Goal: Task Accomplishment & Management: Manage account settings

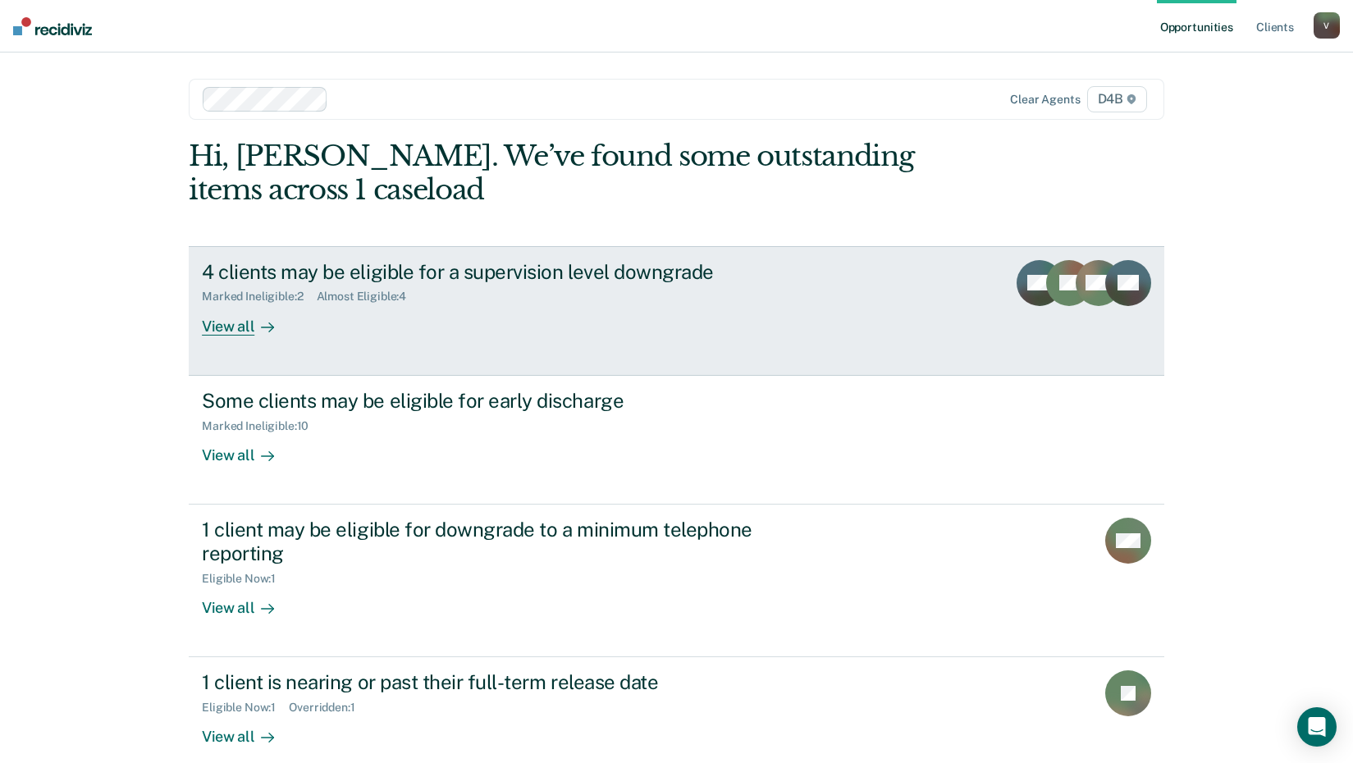
click at [231, 327] on div "View all" at bounding box center [248, 320] width 92 height 32
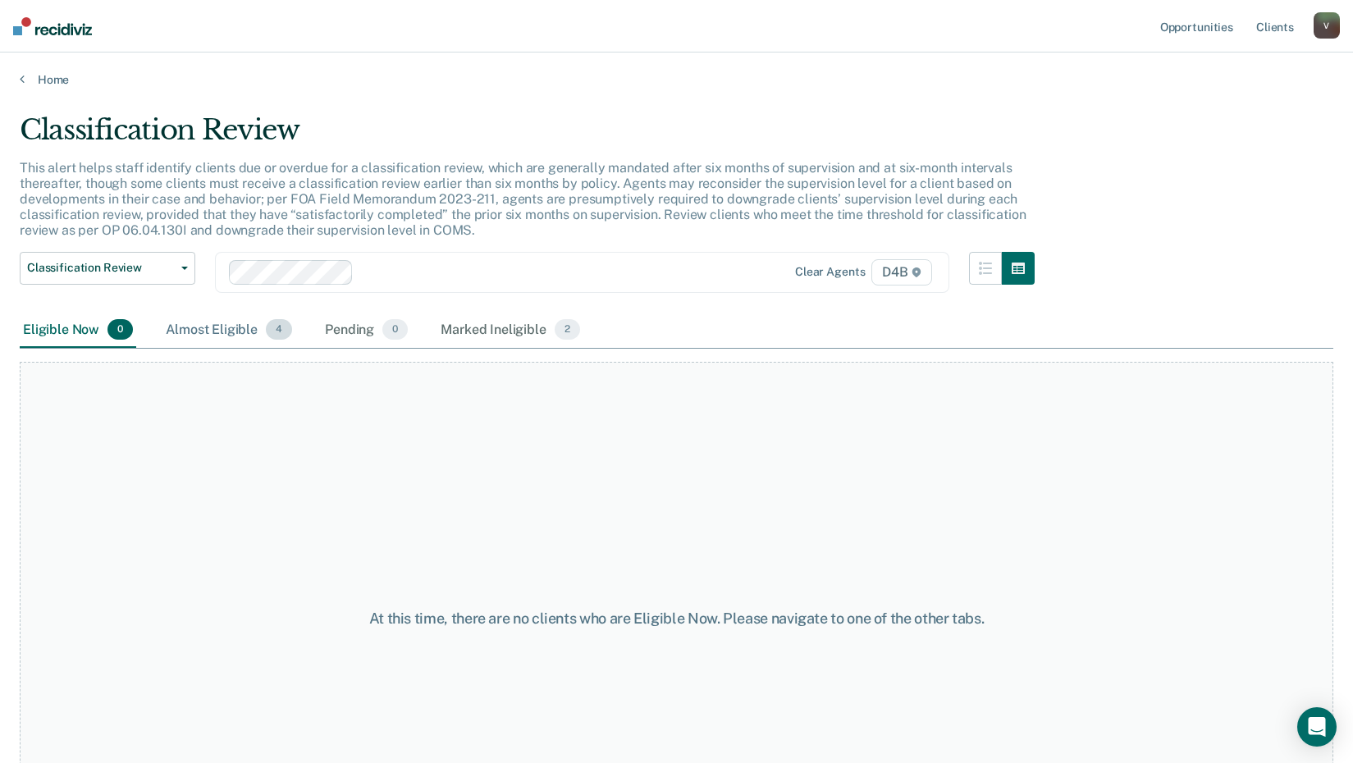
click at [245, 332] on div "Almost Eligible 4" at bounding box center [228, 331] width 133 height 36
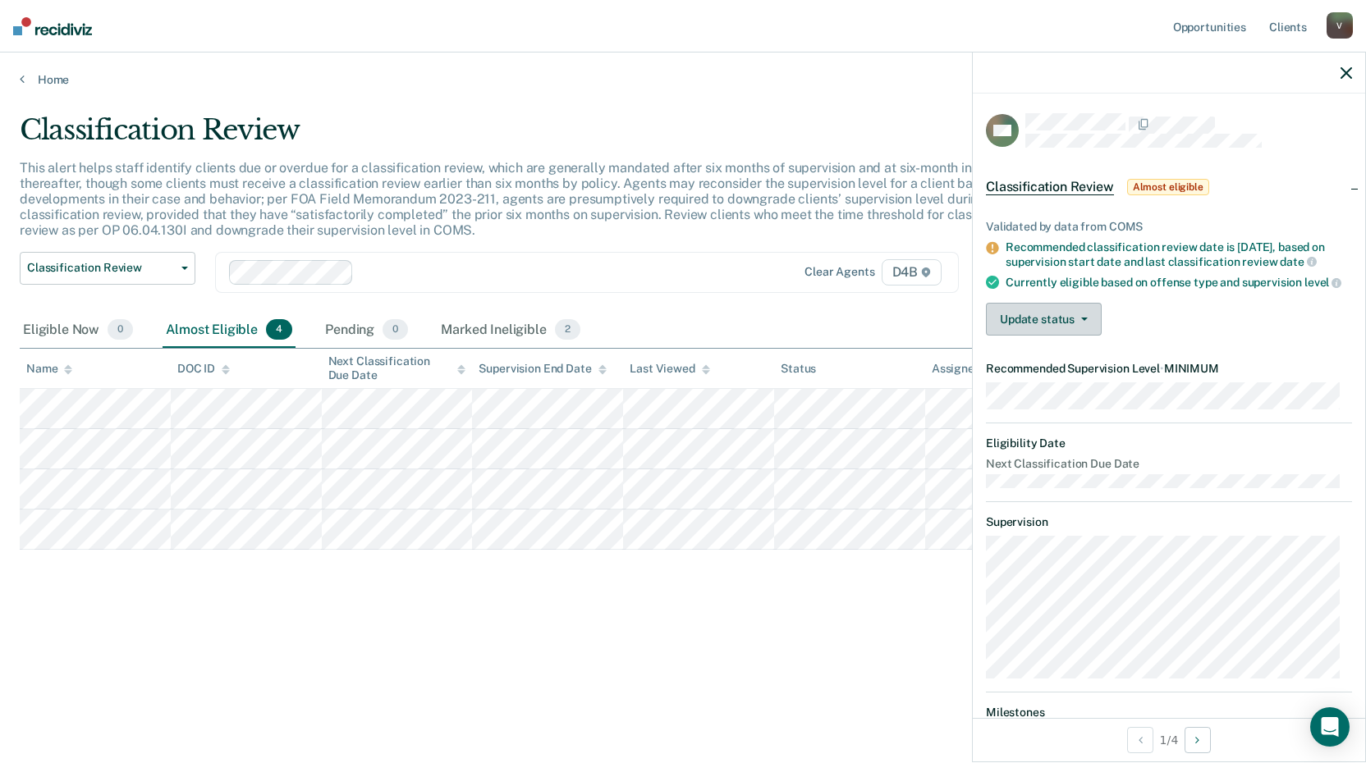
click at [1094, 323] on button "Update status" at bounding box center [1044, 319] width 116 height 33
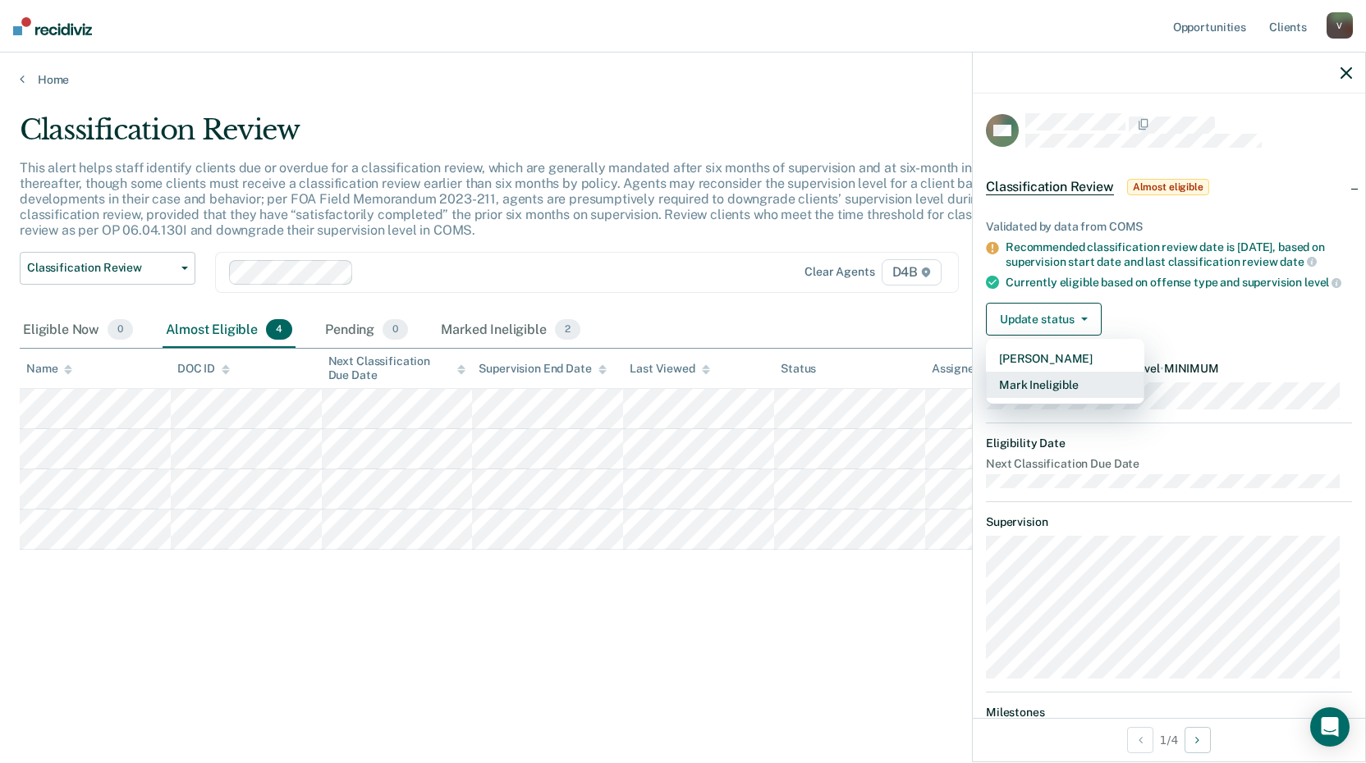
click at [1058, 398] on button "Mark Ineligible" at bounding box center [1065, 385] width 158 height 26
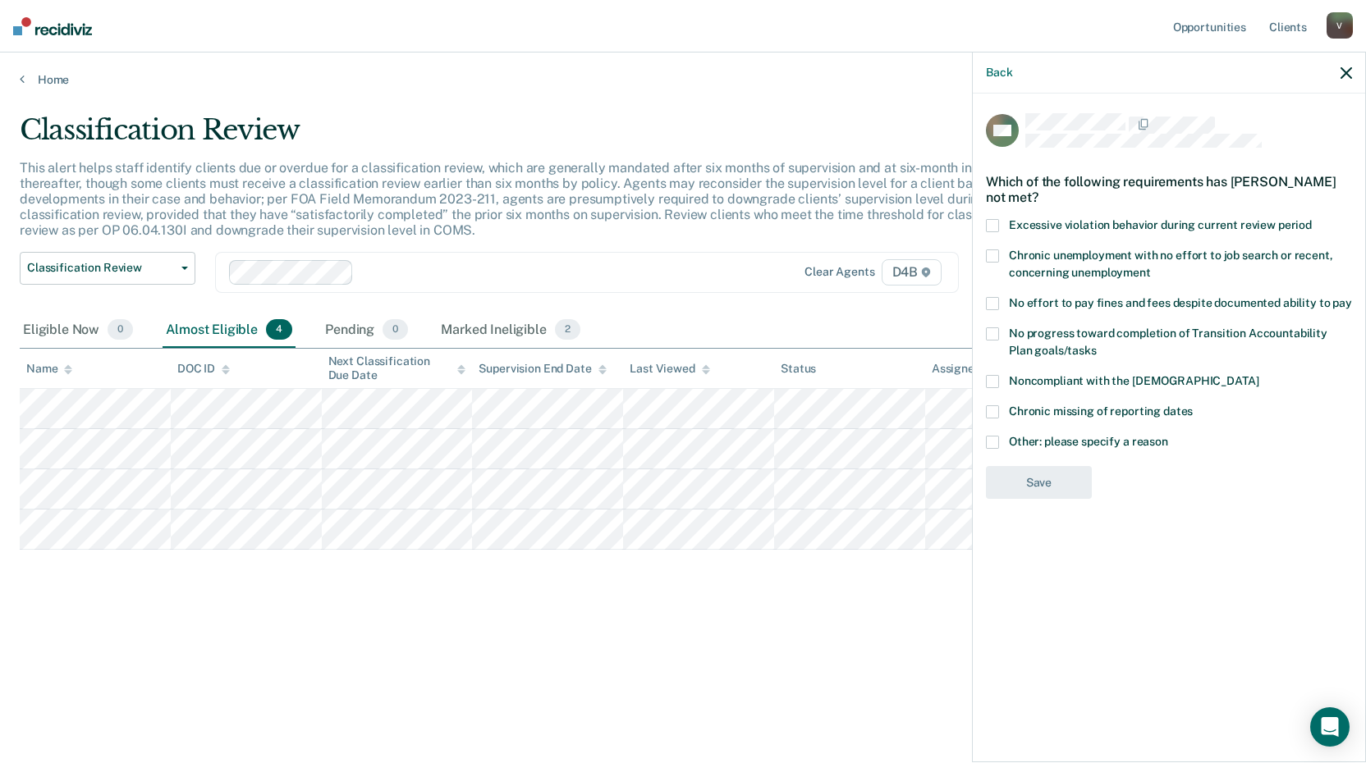
click at [999, 440] on label "Other: please specify a reason" at bounding box center [1169, 444] width 366 height 17
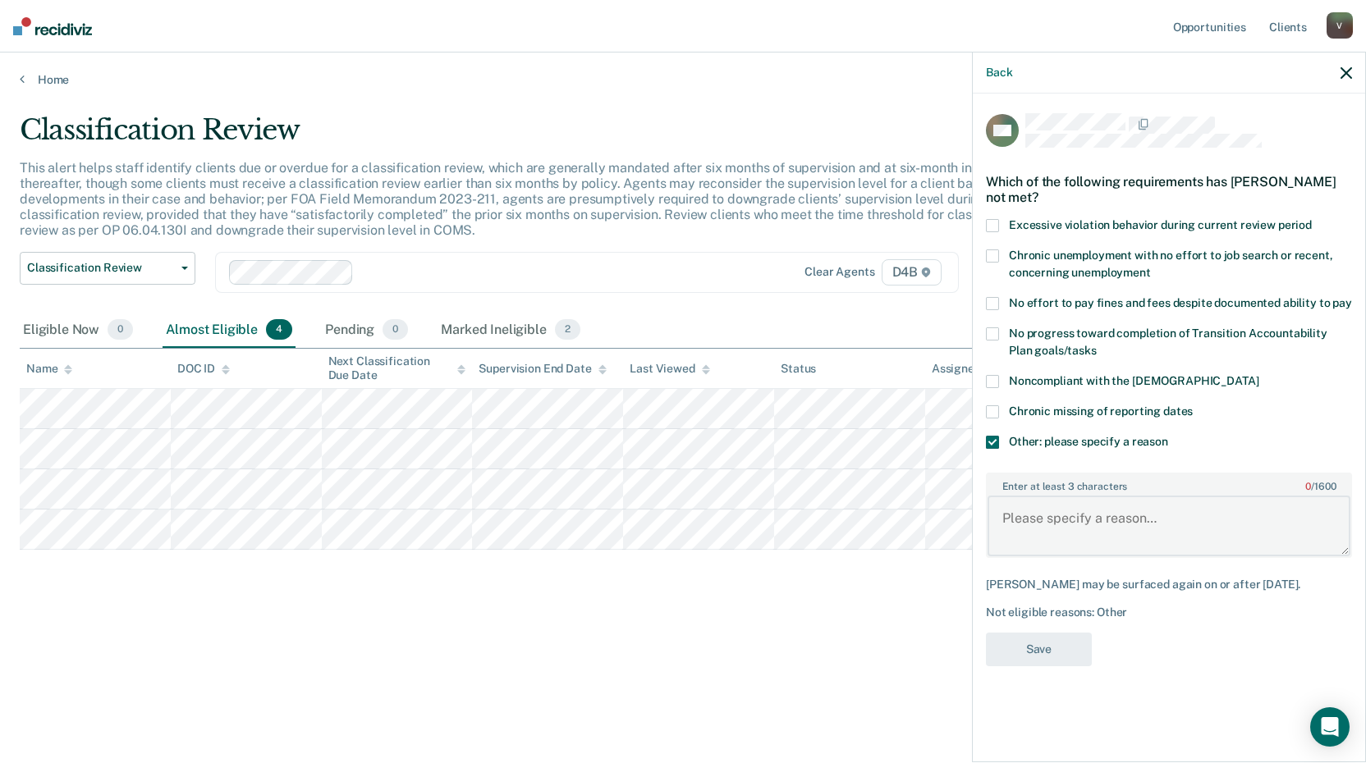
click at [1085, 498] on textarea "Enter at least 3 characters 0 / 1600" at bounding box center [1168, 526] width 363 height 61
paste textarea "Case Plan Substance Abuse Substance Abuse Social Support Criminal Associates/Pe…"
click at [922, 515] on body "Looks like you’re using Internet Explorer 11. For faster loading and a better e…" at bounding box center [683, 381] width 1366 height 763
type textarea "Drug court"
click at [1079, 654] on button "Save" at bounding box center [1039, 650] width 106 height 34
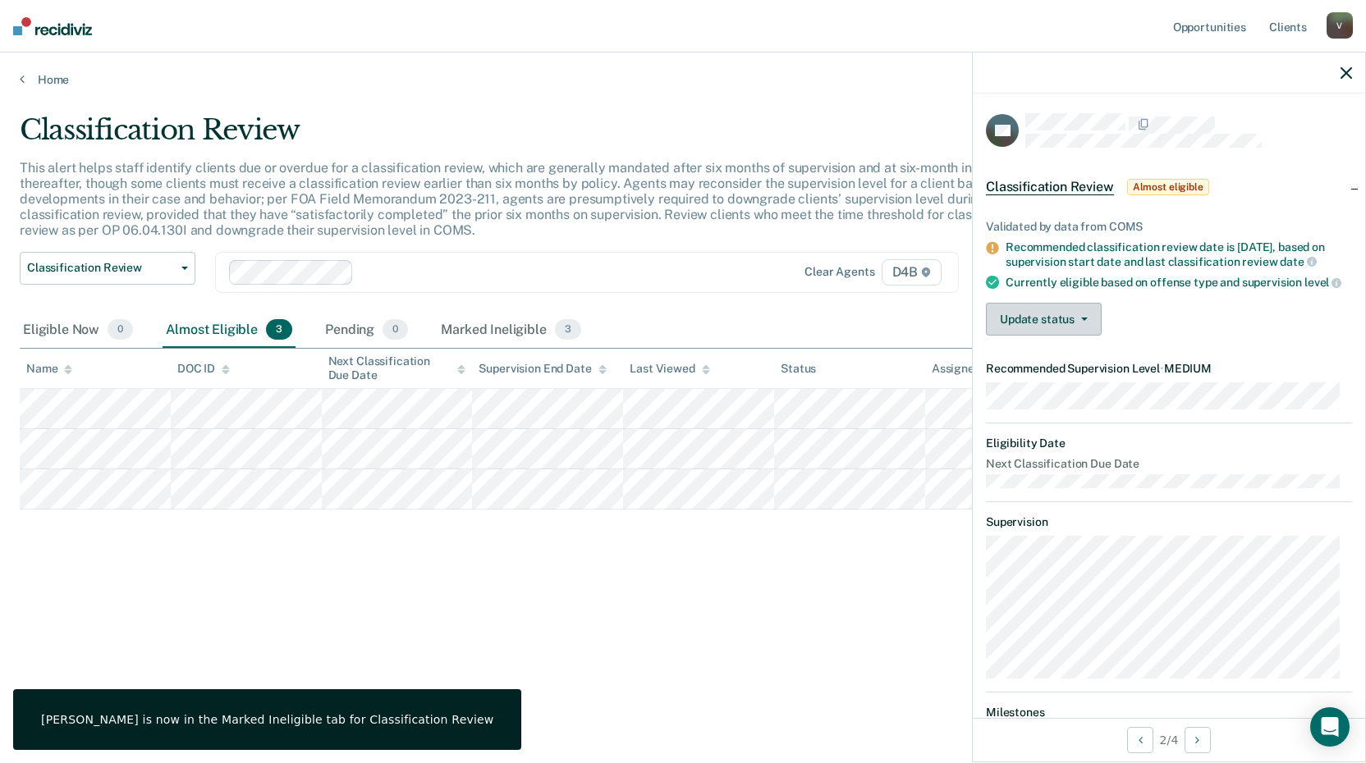
click at [1073, 323] on button "Update status" at bounding box center [1044, 319] width 116 height 33
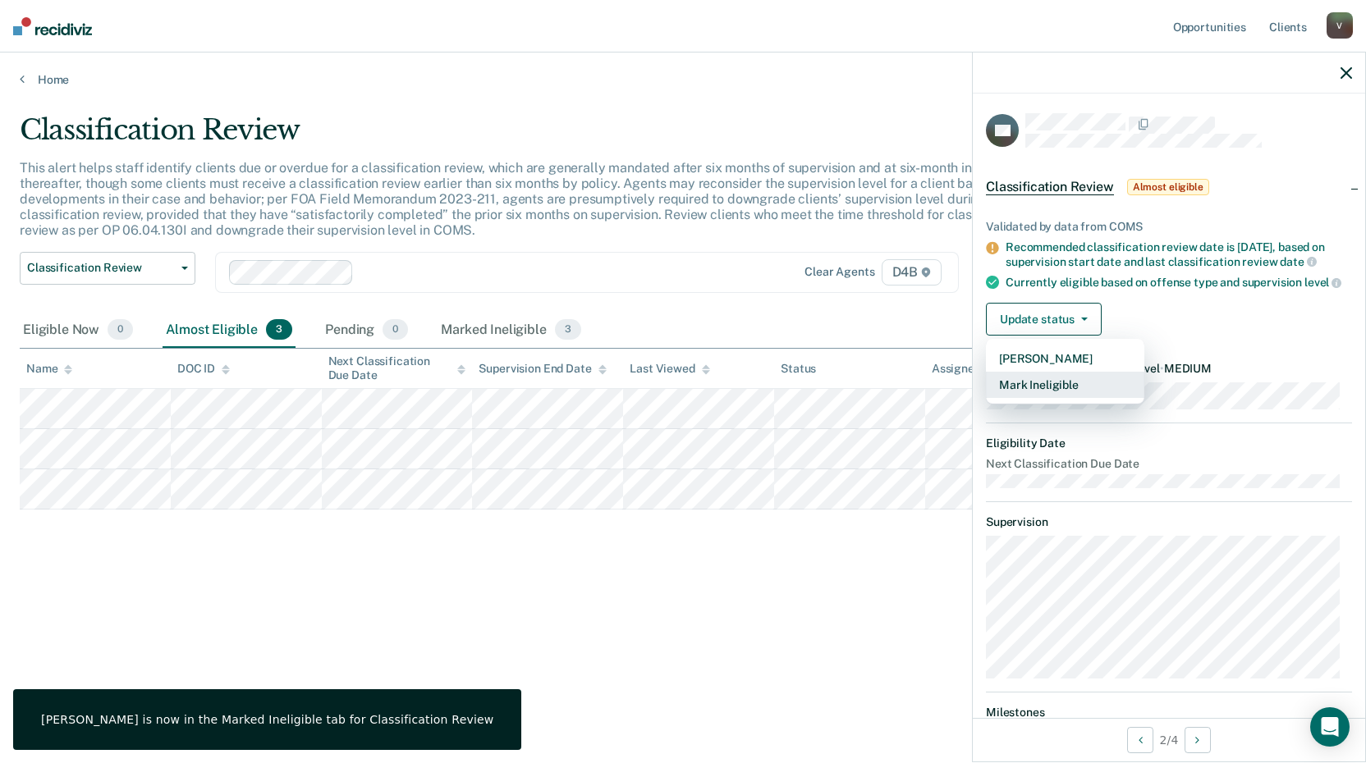
click at [1070, 393] on button "Mark Ineligible" at bounding box center [1065, 385] width 158 height 26
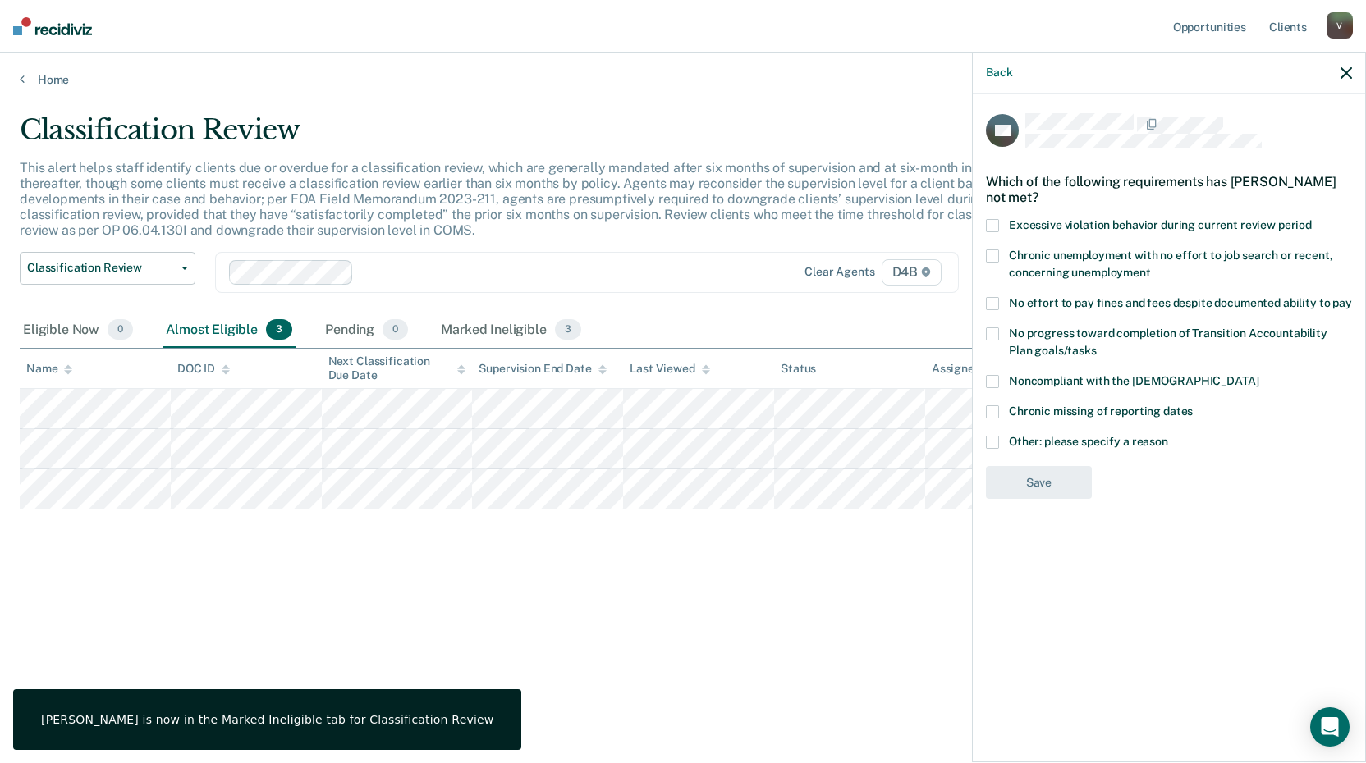
click at [996, 439] on span at bounding box center [992, 442] width 13 height 13
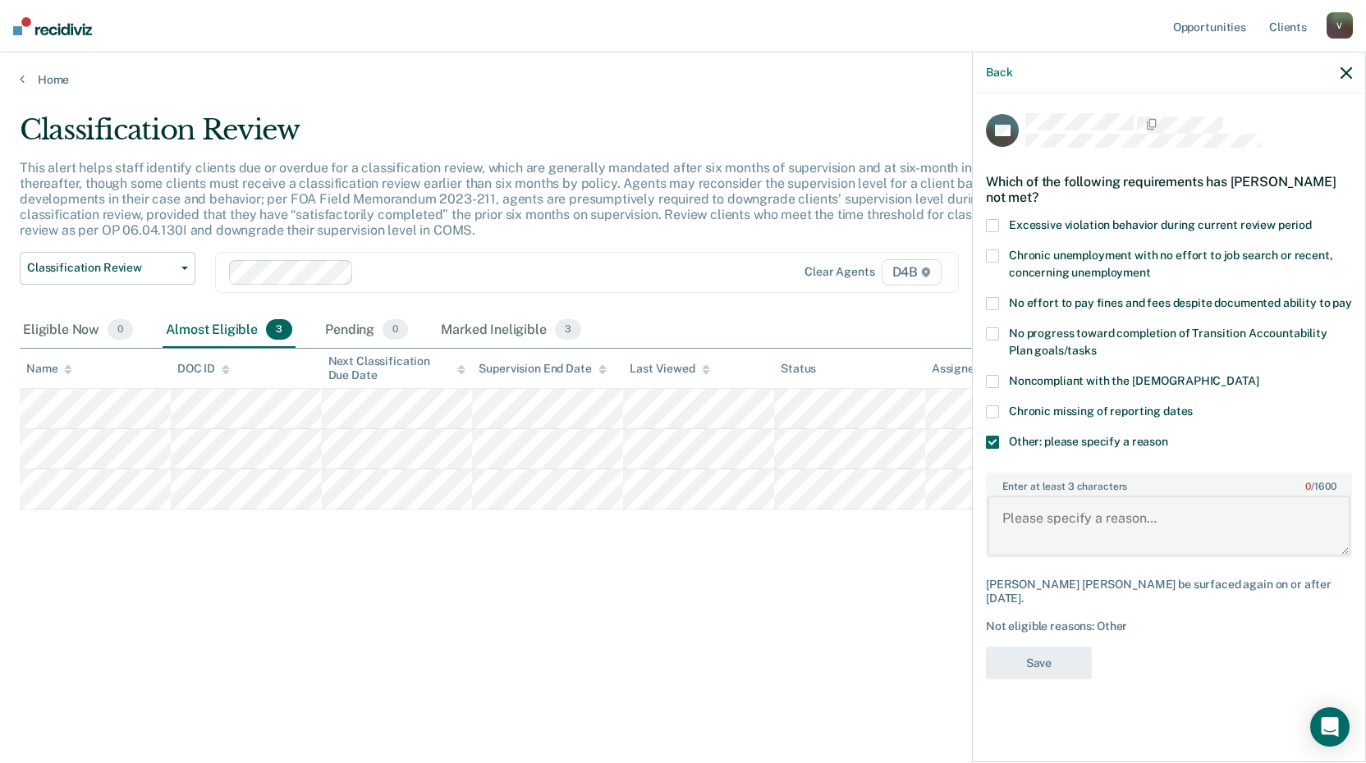
click at [1037, 530] on textarea "Enter at least 3 characters 0 / 1600" at bounding box center [1168, 526] width 363 height 61
paste textarea "Drug court"
type textarea "Drug court"
click at [1054, 647] on button "Save" at bounding box center [1039, 664] width 106 height 34
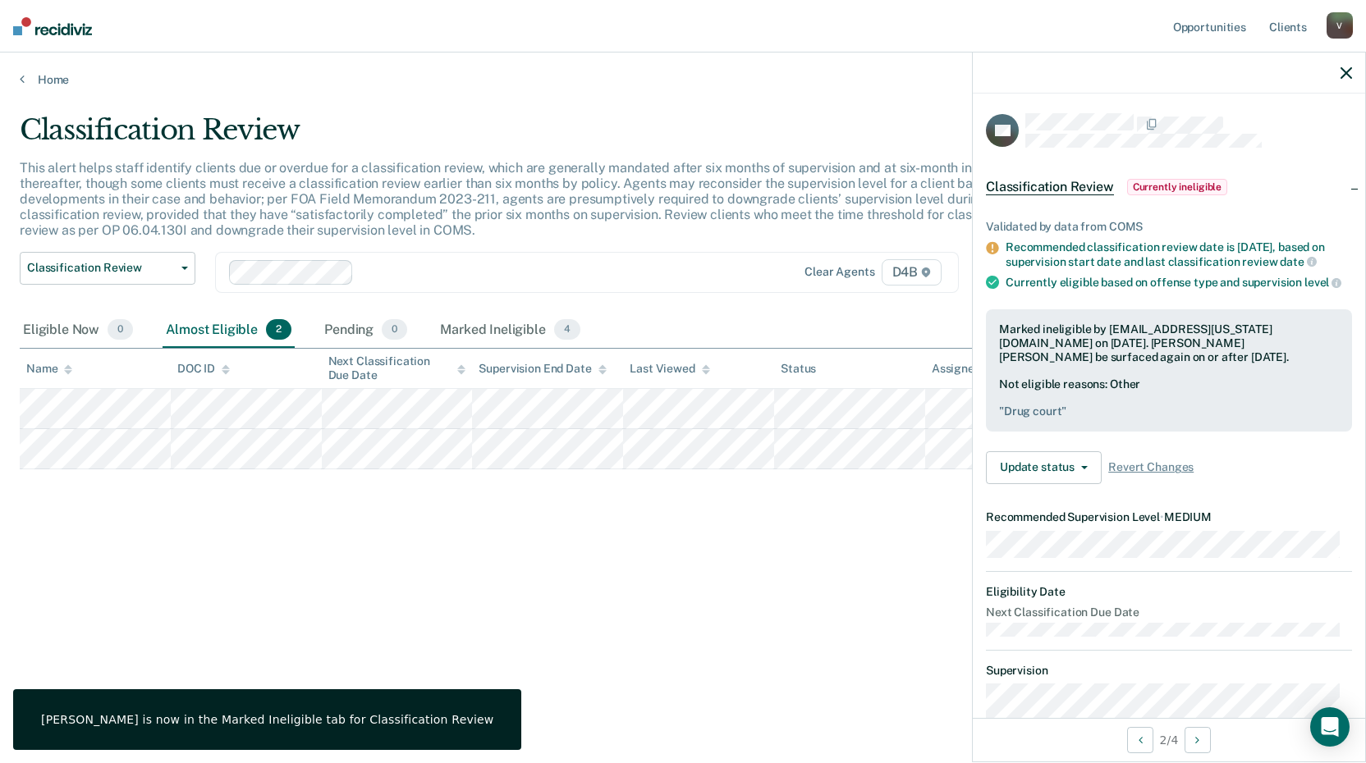
click at [1343, 75] on icon "button" at bounding box center [1345, 72] width 11 height 11
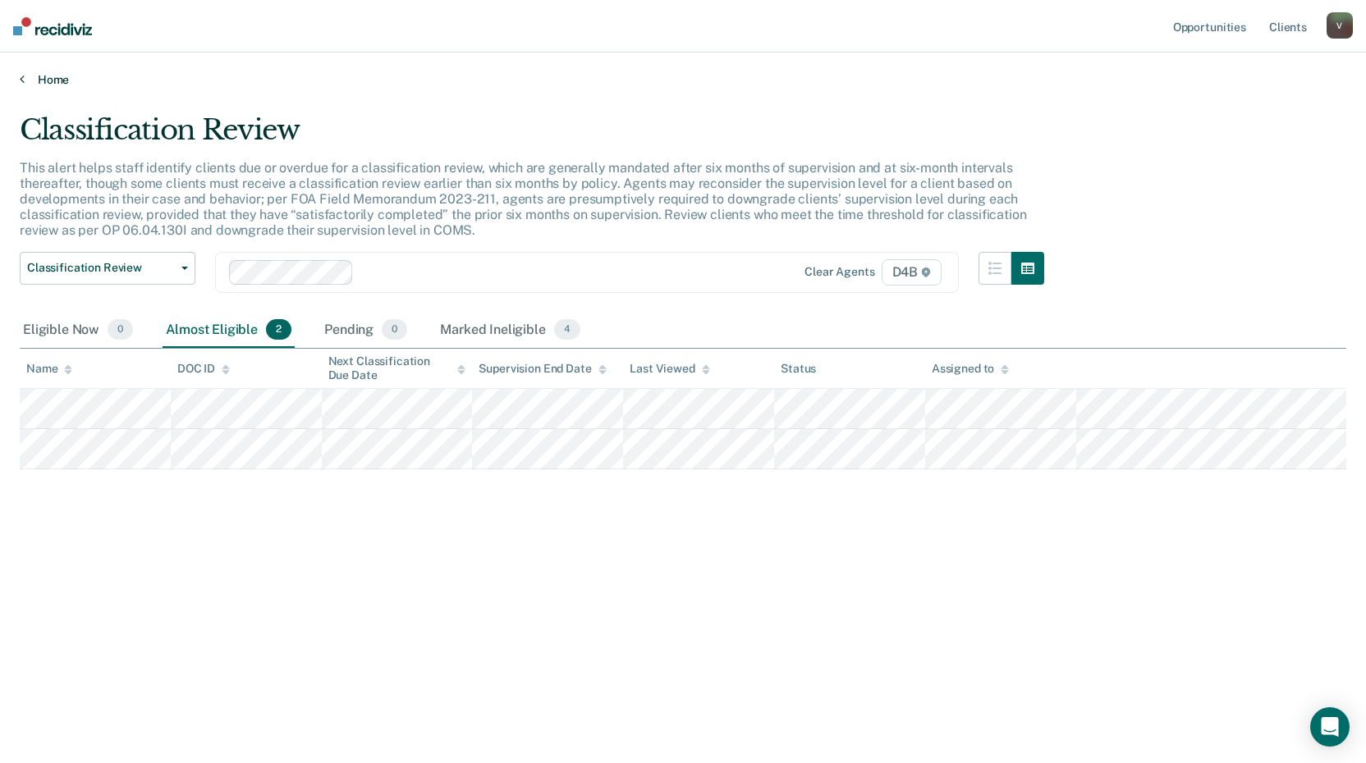
click at [40, 74] on link "Home" at bounding box center [683, 79] width 1326 height 15
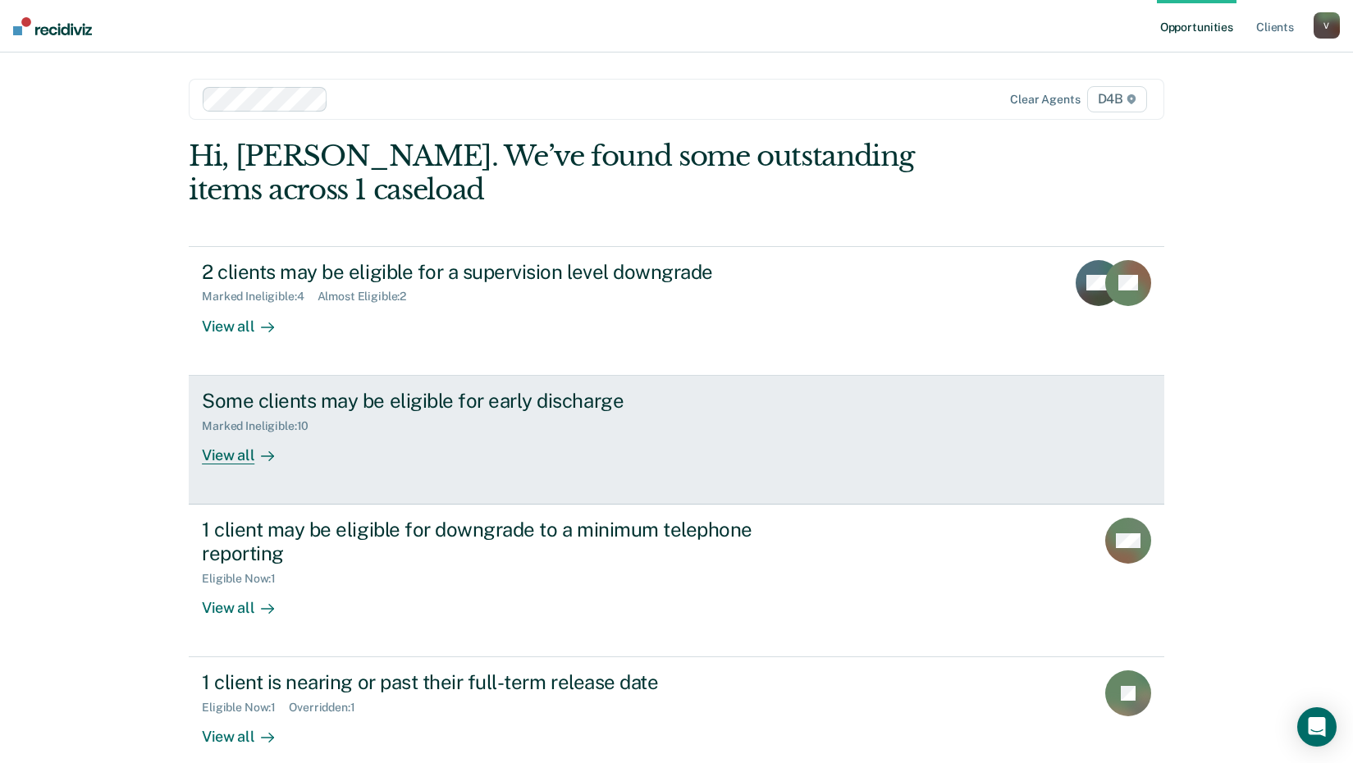
click at [236, 453] on div "View all" at bounding box center [248, 449] width 92 height 32
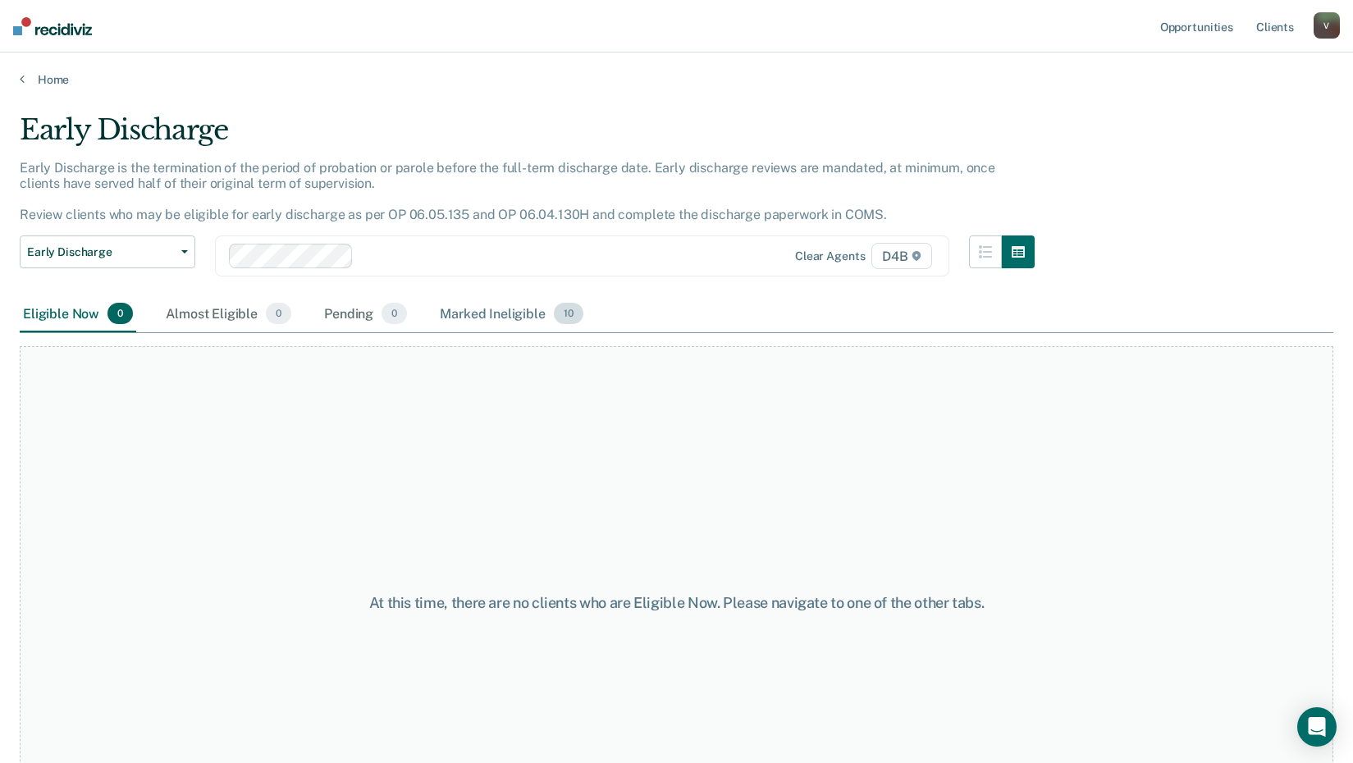
click at [492, 314] on div "Marked Ineligible 10" at bounding box center [511, 314] width 149 height 36
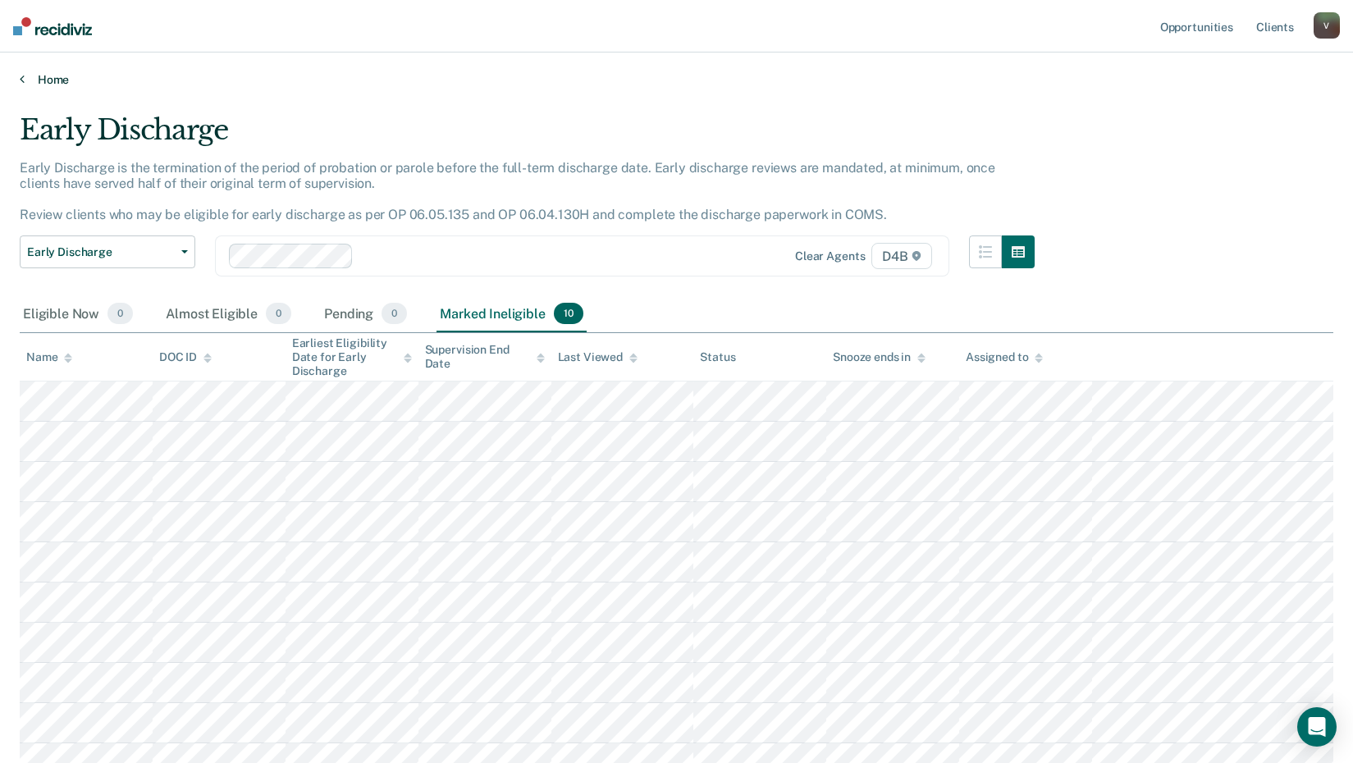
click at [43, 79] on link "Home" at bounding box center [677, 79] width 1314 height 15
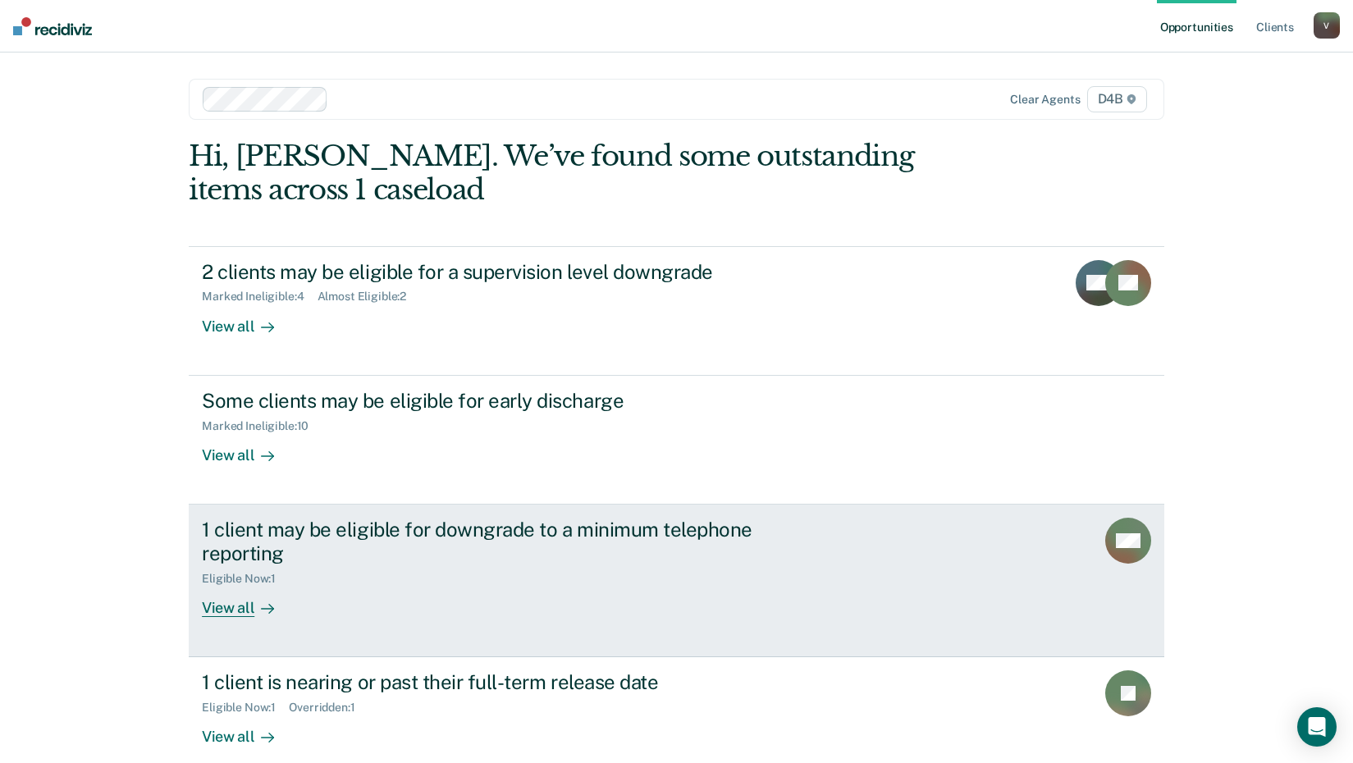
scroll to position [82, 0]
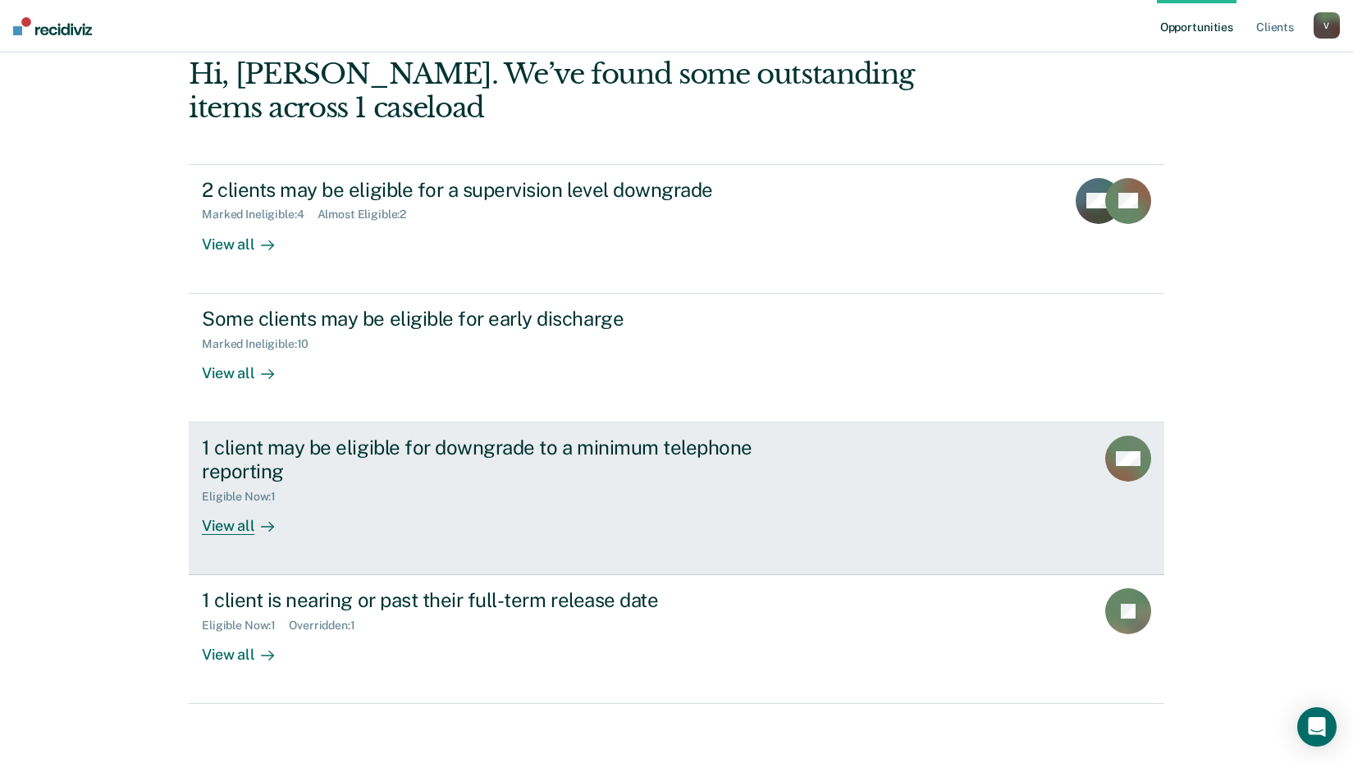
click at [254, 529] on div at bounding box center [264, 525] width 20 height 19
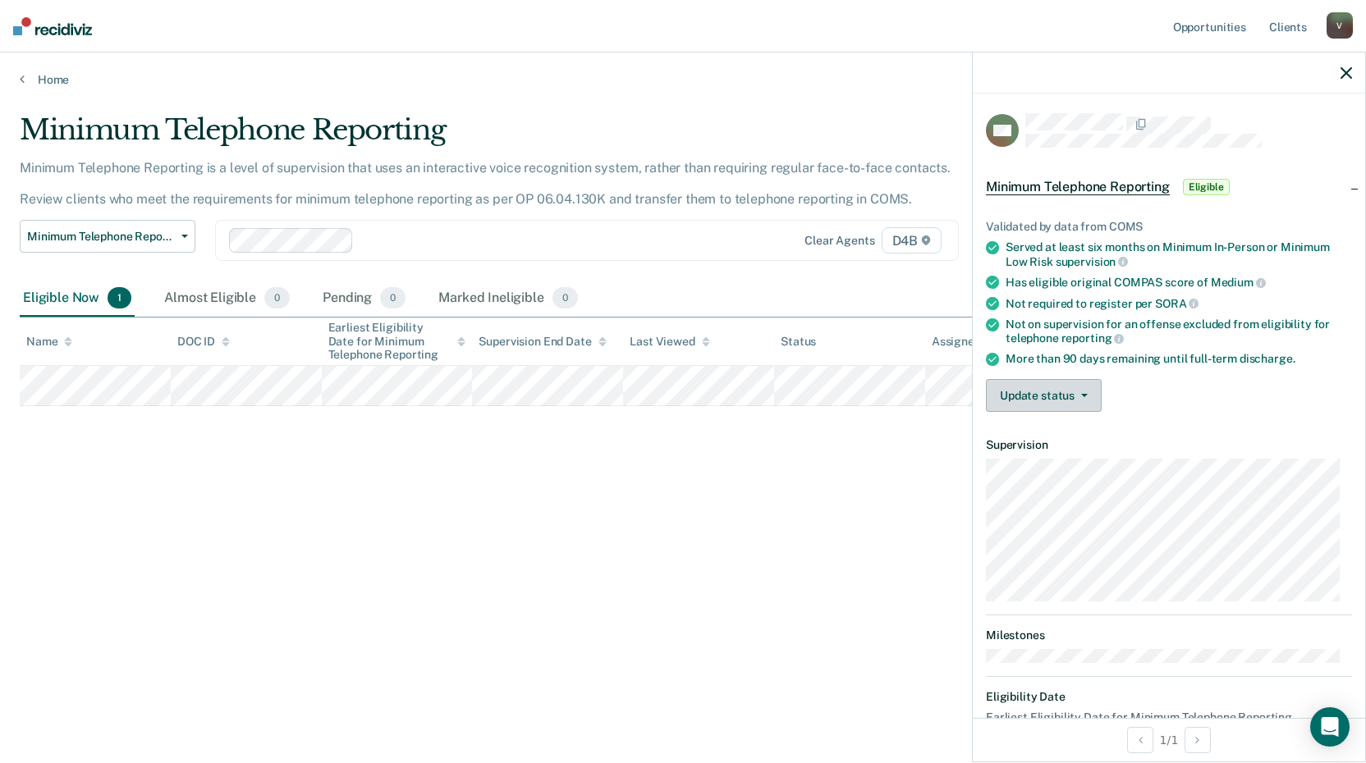
click at [1075, 402] on button "Update status" at bounding box center [1044, 395] width 116 height 33
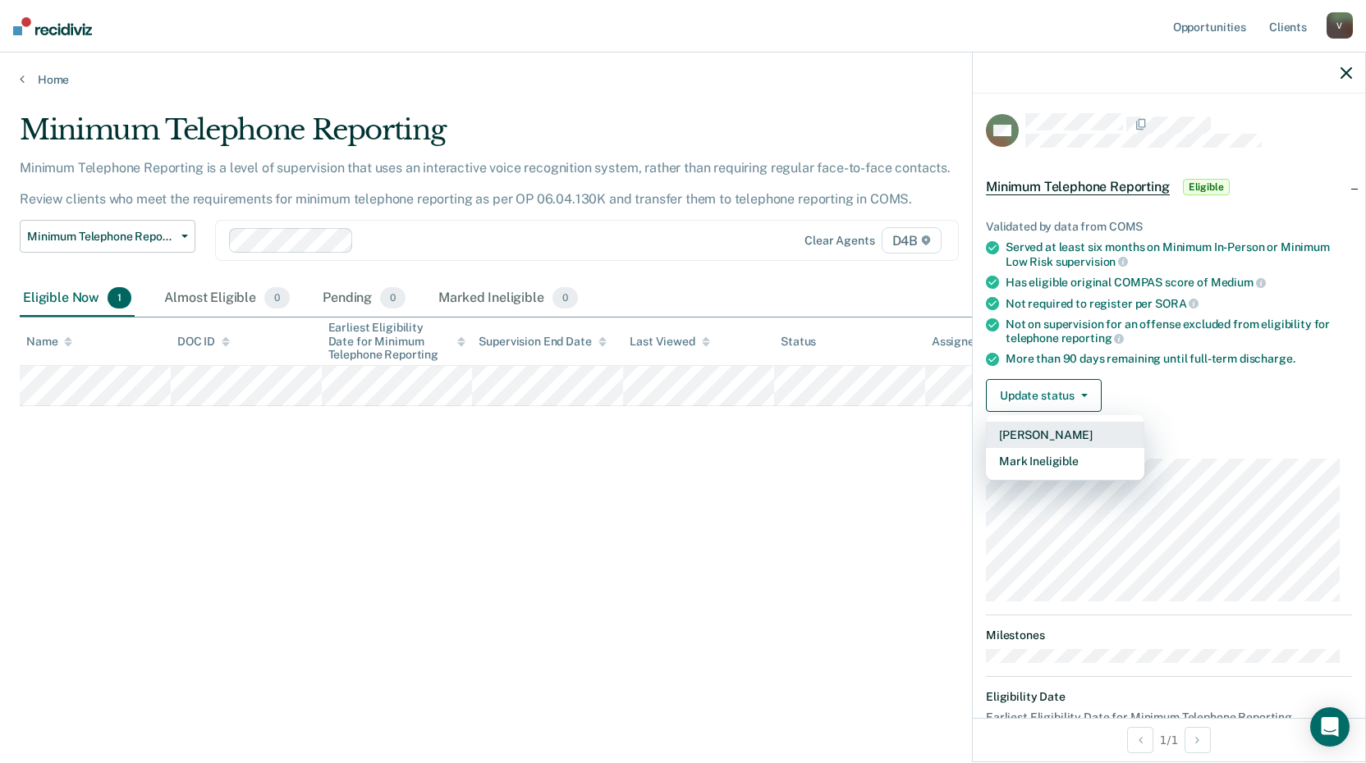
click at [1053, 433] on button "[PERSON_NAME]" at bounding box center [1065, 435] width 158 height 26
